Goal: Navigation & Orientation: Find specific page/section

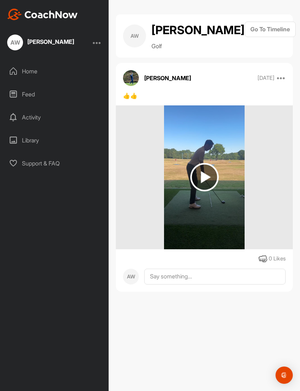
click at [209, 180] on img at bounding box center [204, 177] width 28 height 28
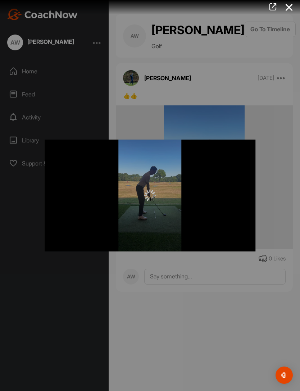
click at [228, 213] on div at bounding box center [150, 196] width 211 height 112
click at [219, 101] on div at bounding box center [150, 195] width 300 height 391
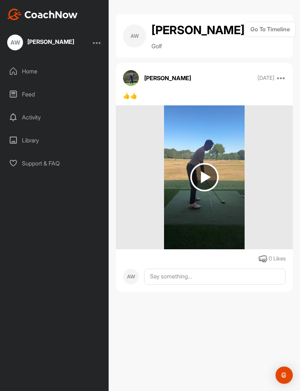
click at [207, 176] on img at bounding box center [204, 177] width 28 height 28
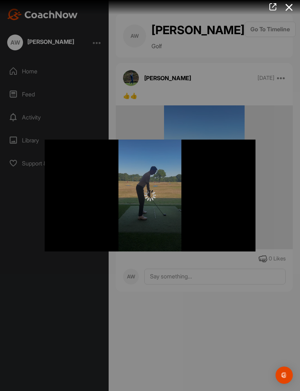
click at [288, 5] on icon at bounding box center [289, 7] width 17 height 13
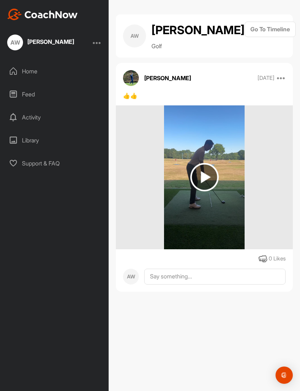
click at [295, 4] on div "AW [PERSON_NAME] Golf Go To Timeline [PERSON_NAME] [DATE] Report Delete 👍👍 0 Li…" at bounding box center [204, 195] width 191 height 391
click at [25, 74] on div "Home" at bounding box center [54, 71] width 101 height 18
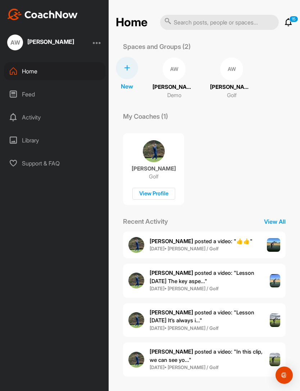
click at [274, 277] on img at bounding box center [275, 281] width 10 height 14
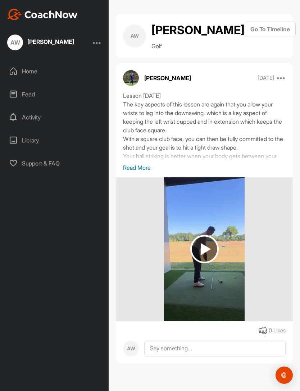
click at [206, 247] on img at bounding box center [204, 249] width 28 height 28
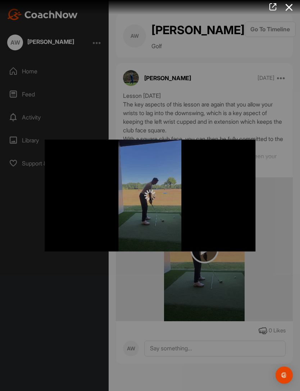
click at [278, 87] on div at bounding box center [150, 195] width 300 height 391
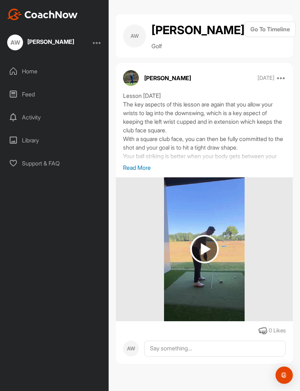
click at [128, 168] on p "Read More" at bounding box center [204, 167] width 163 height 9
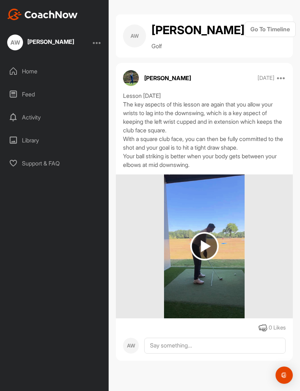
click at [207, 245] on img at bounding box center [204, 246] width 28 height 28
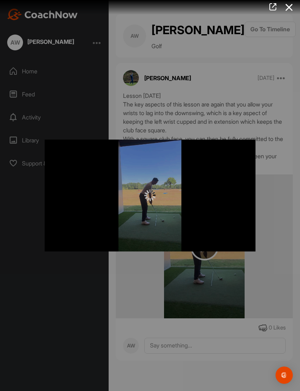
click at [291, 9] on icon at bounding box center [289, 7] width 17 height 13
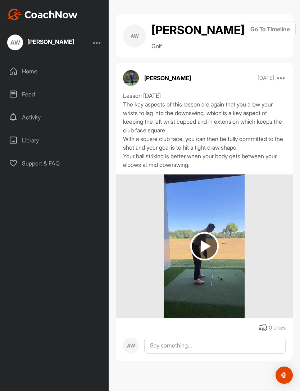
click at [207, 243] on img at bounding box center [204, 246] width 28 height 28
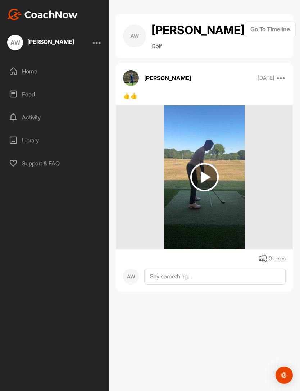
click at [205, 178] on img at bounding box center [204, 177] width 28 height 28
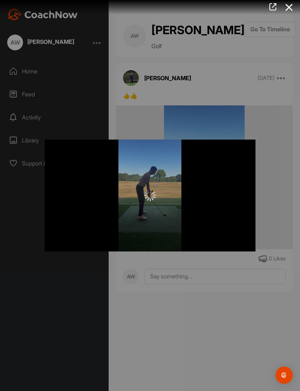
click at [284, 9] on icon at bounding box center [289, 7] width 17 height 13
